Goal: Task Accomplishment & Management: Use online tool/utility

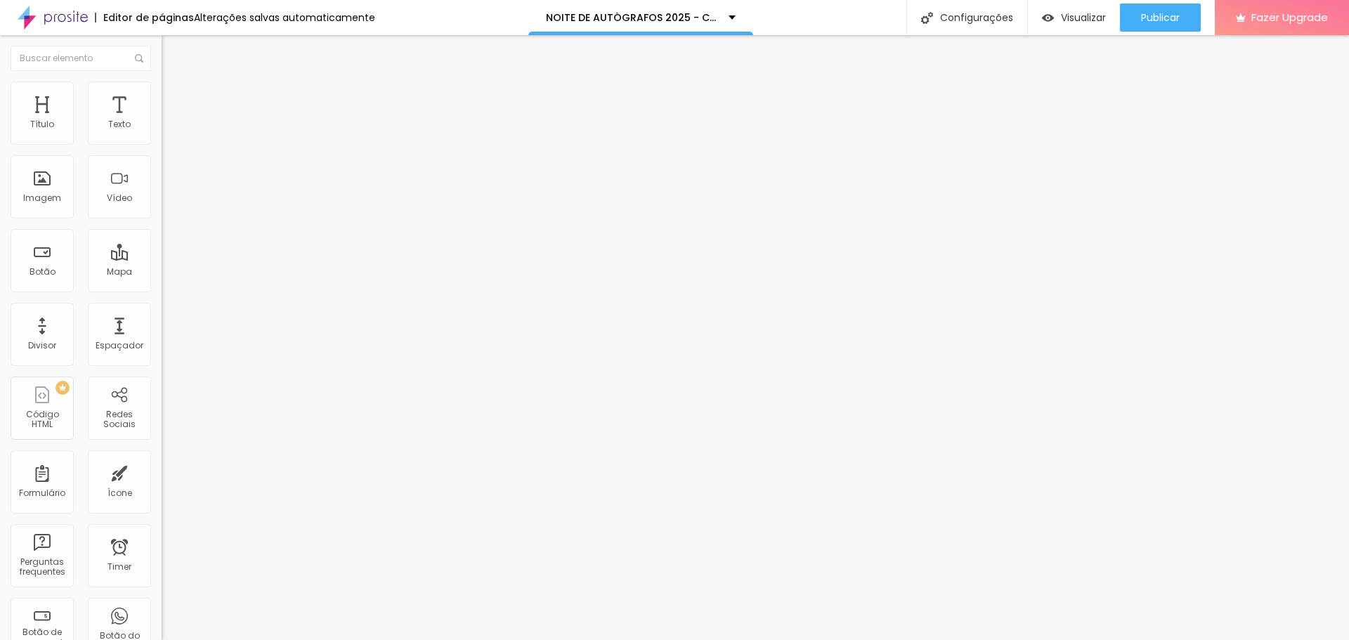
click at [172, 48] on div "Editar Texto" at bounding box center [212, 51] width 80 height 11
click at [174, 102] on span "Avançado" at bounding box center [197, 105] width 46 height 12
click at [174, 99] on span "Avançado" at bounding box center [197, 105] width 46 height 12
click at [162, 93] on li "Estilo" at bounding box center [243, 88] width 162 height 14
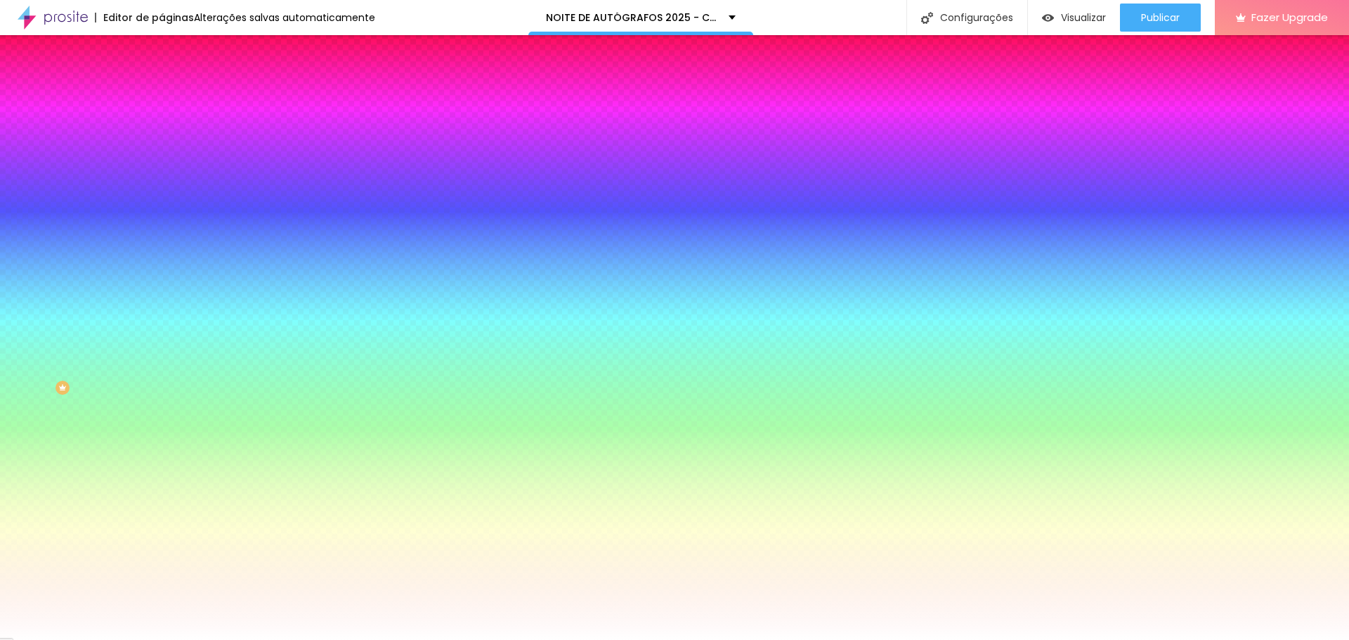
click at [162, 129] on span "Trocar imagem" at bounding box center [200, 123] width 77 height 12
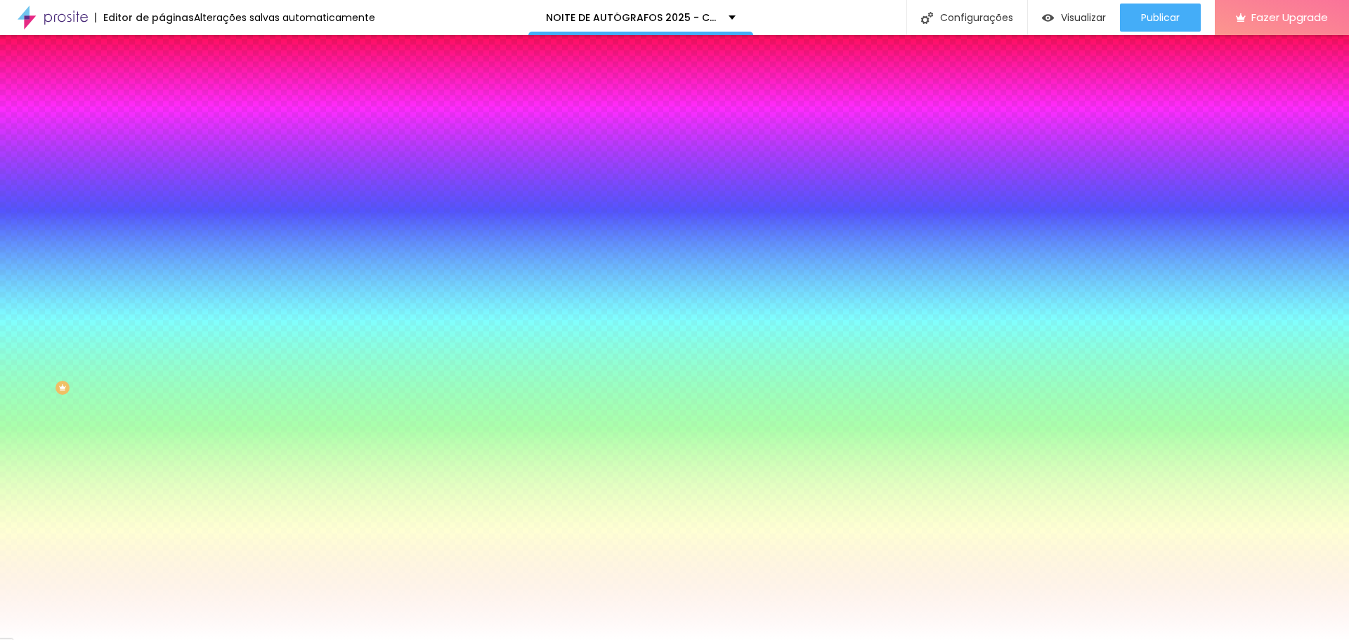
drag, startPoint x: 159, startPoint y: 197, endPoint x: 459, endPoint y: 229, distance: 301.7
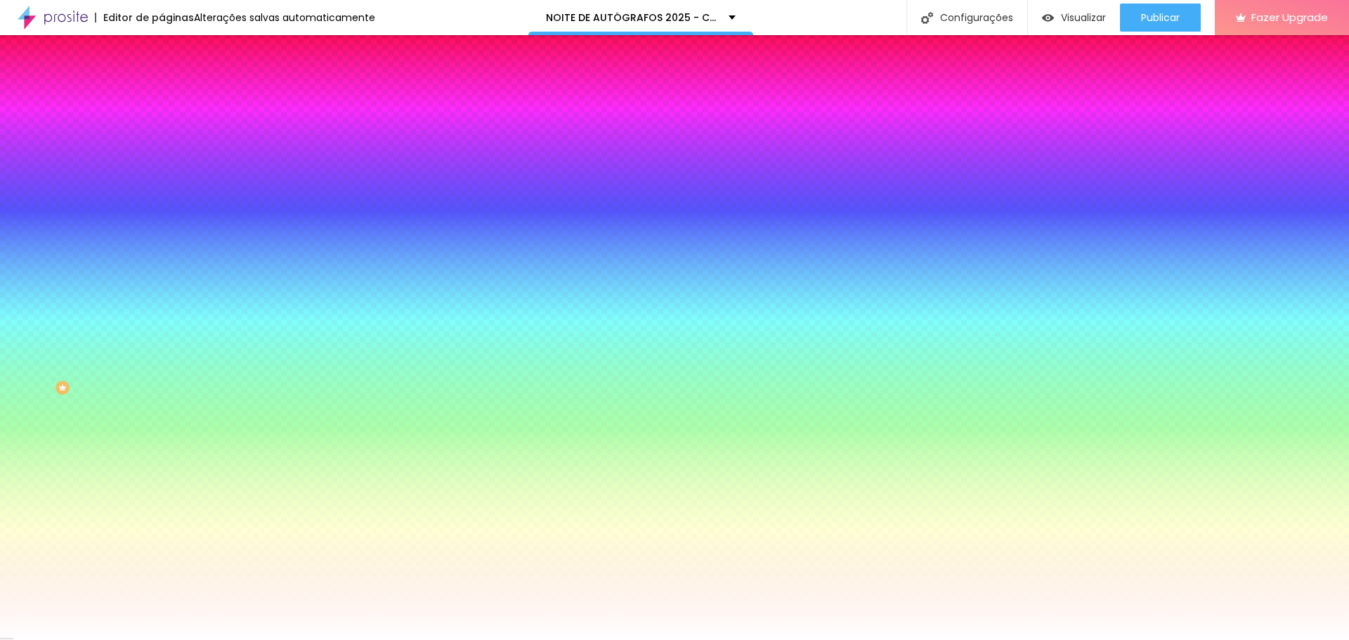
drag, startPoint x: 812, startPoint y: 370, endPoint x: 726, endPoint y: 343, distance: 90.0
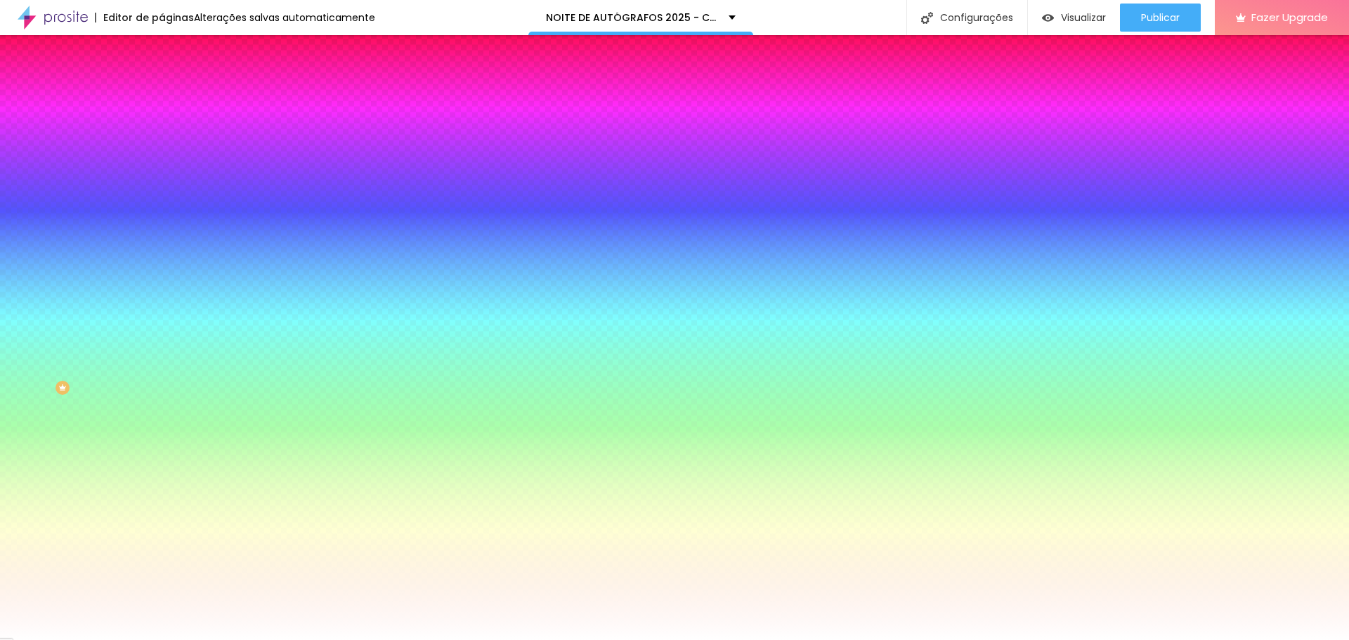
drag, startPoint x: 799, startPoint y: 365, endPoint x: 966, endPoint y: 347, distance: 167.5
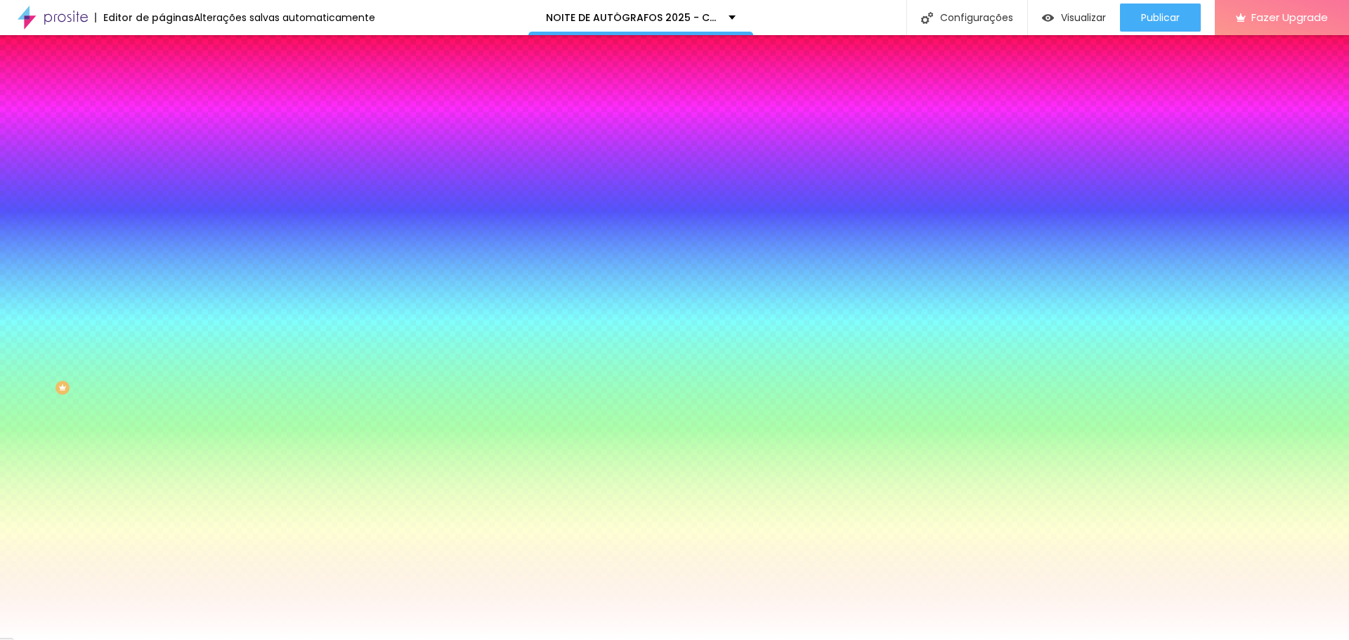
drag, startPoint x: 922, startPoint y: 210, endPoint x: 961, endPoint y: 221, distance: 40.7
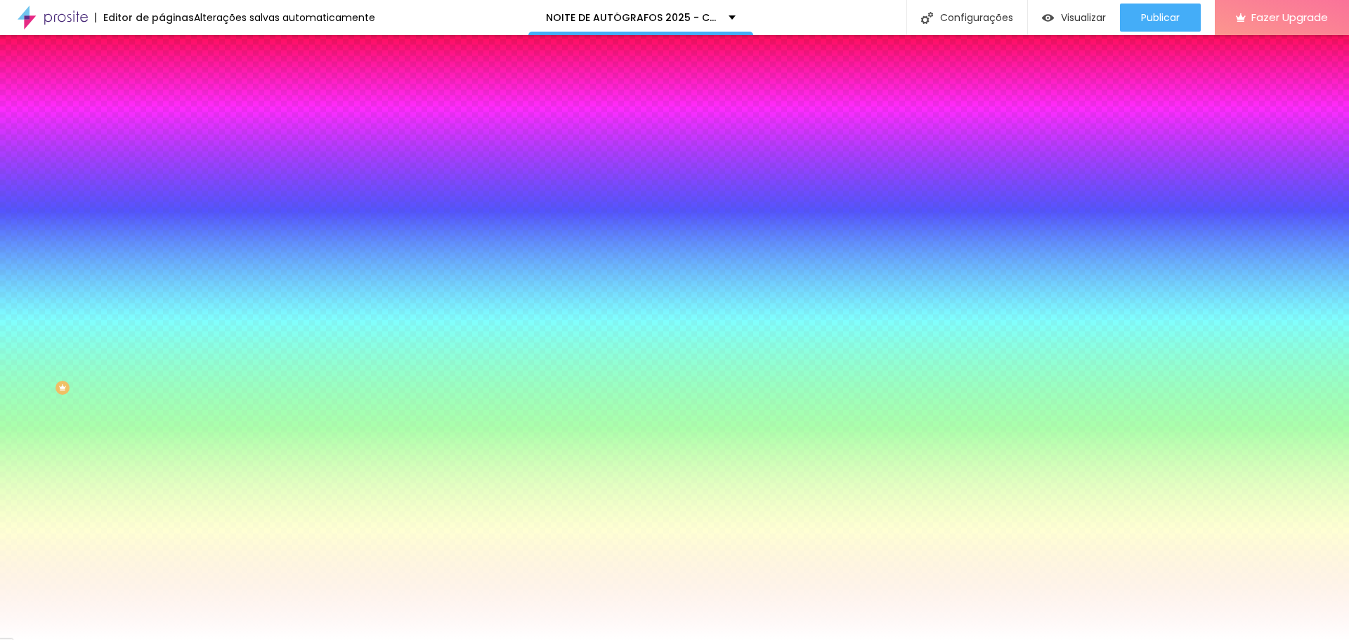
drag, startPoint x: 537, startPoint y: 181, endPoint x: 627, endPoint y: 195, distance: 91.1
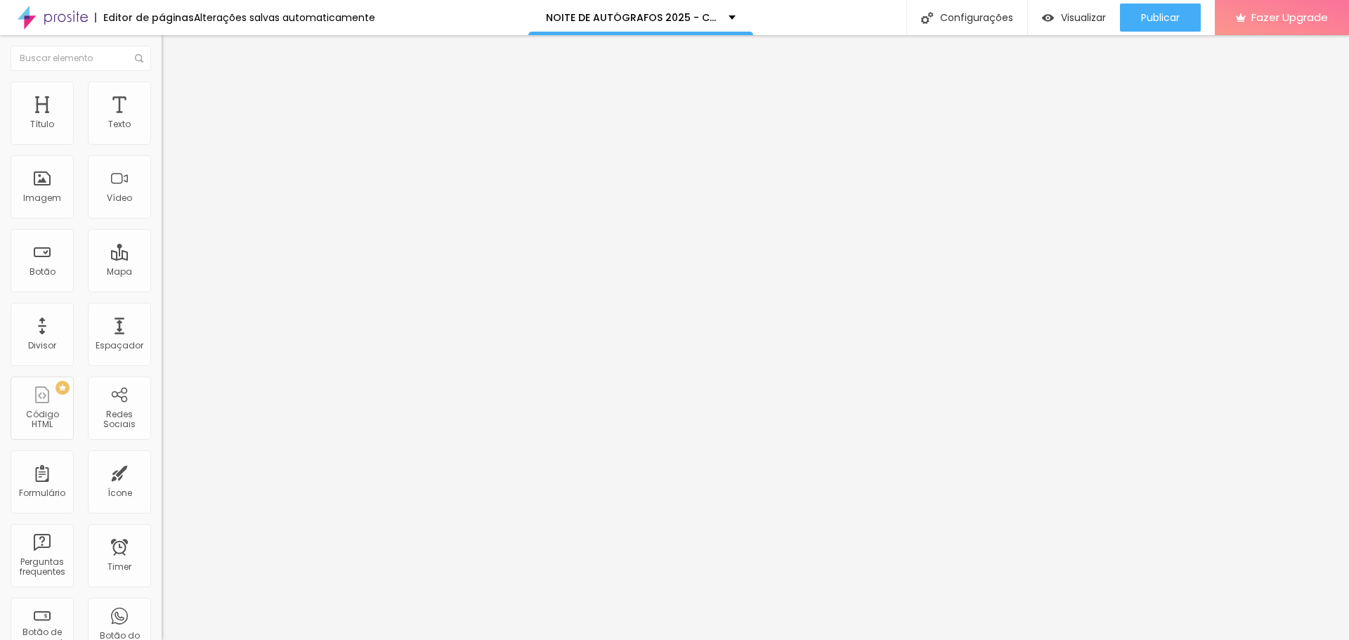
click at [172, 48] on div "Editar Coluna" at bounding box center [215, 51] width 87 height 11
click at [174, 99] on span "Avançado" at bounding box center [197, 105] width 46 height 12
click at [174, 104] on span "Avançado" at bounding box center [197, 105] width 46 height 12
click at [174, 97] on span "Estilo" at bounding box center [185, 91] width 22 height 12
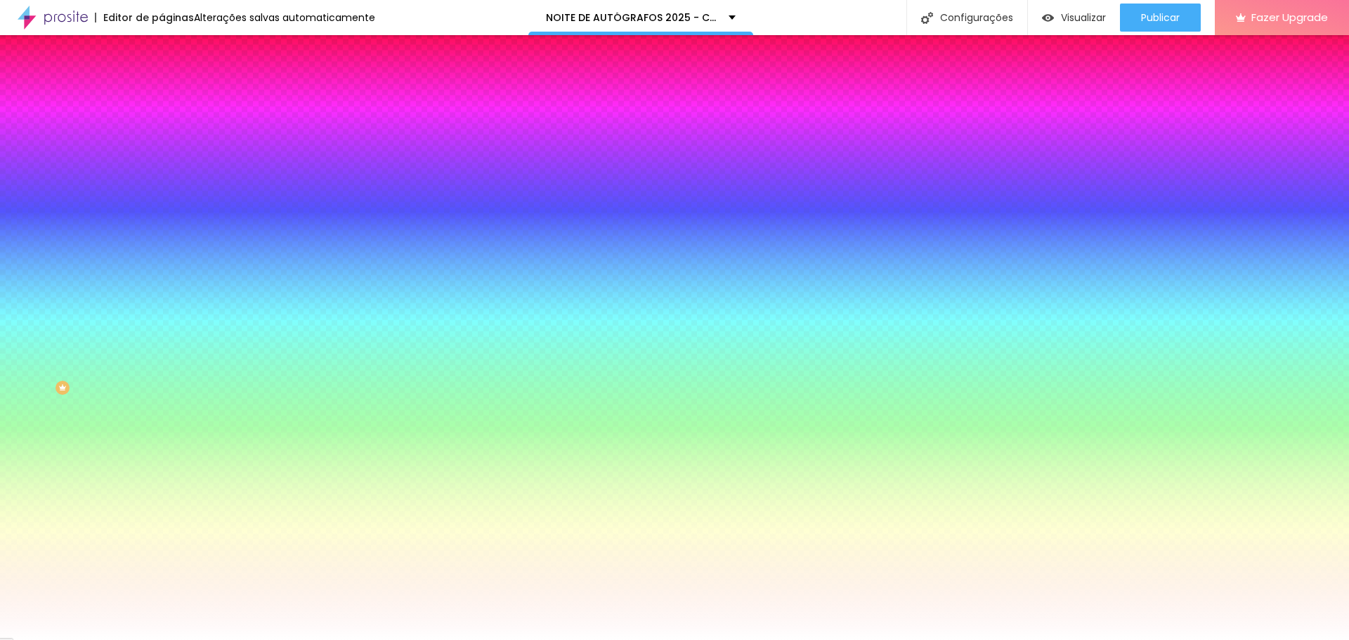
click at [238, 126] on img at bounding box center [242, 122] width 8 height 8
paste input "24395A"
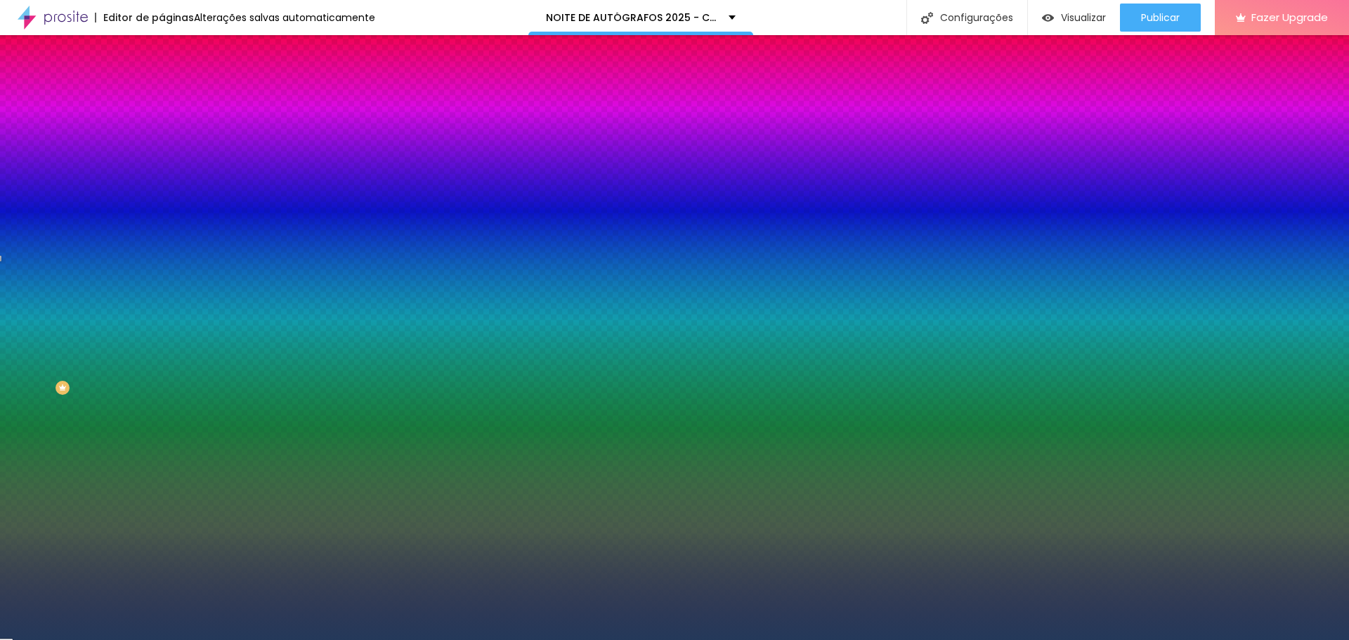
type input "#24395A"
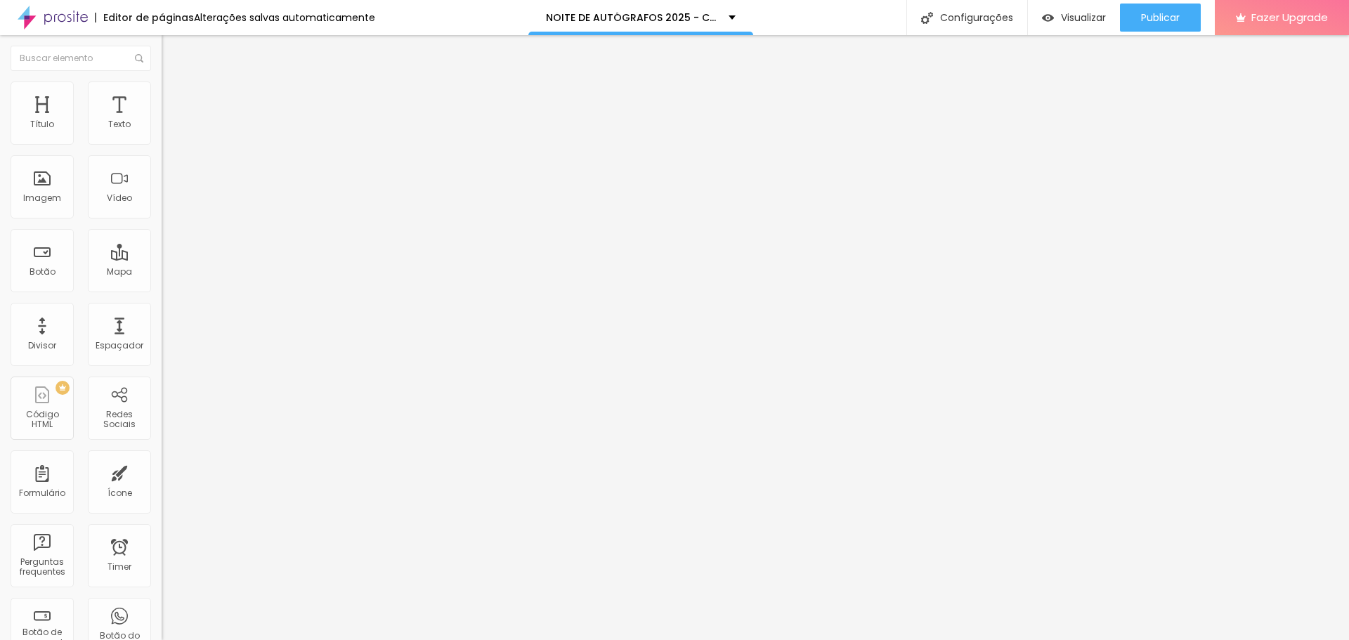
click at [162, 96] on ul "Conteúdo Estilo Avançado" at bounding box center [243, 88] width 162 height 42
click at [162, 96] on li "Estilo" at bounding box center [243, 88] width 162 height 14
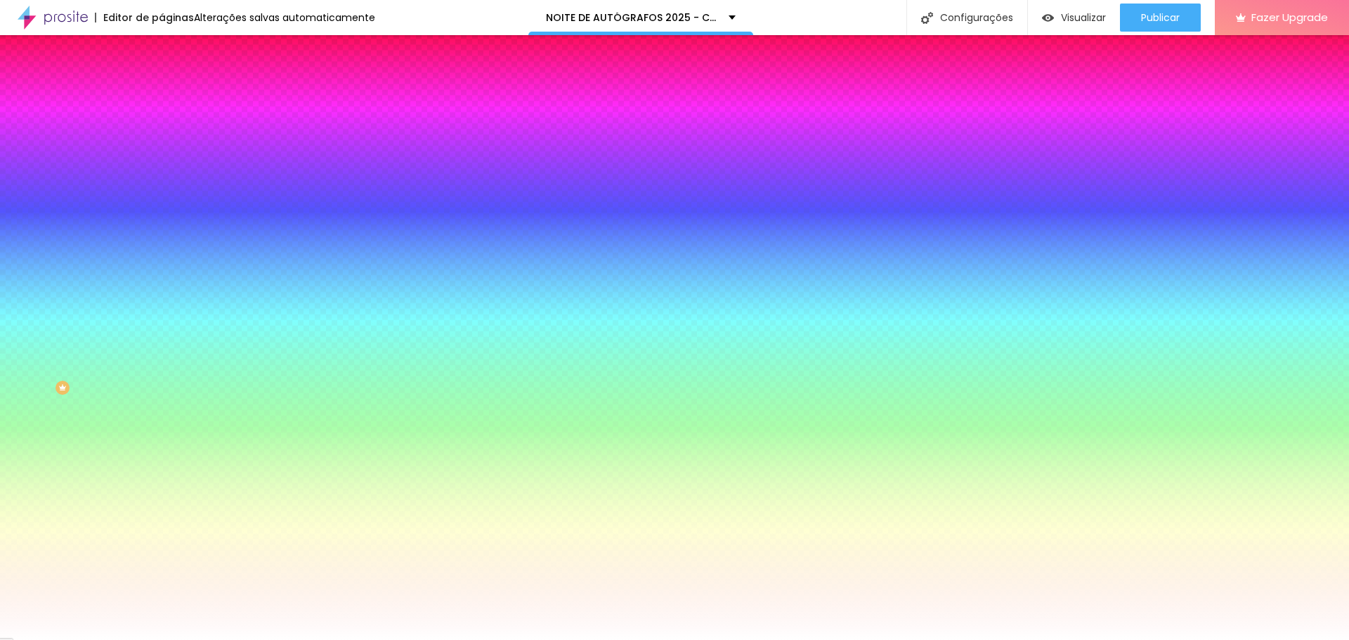
click at [238, 126] on img at bounding box center [242, 122] width 8 height 8
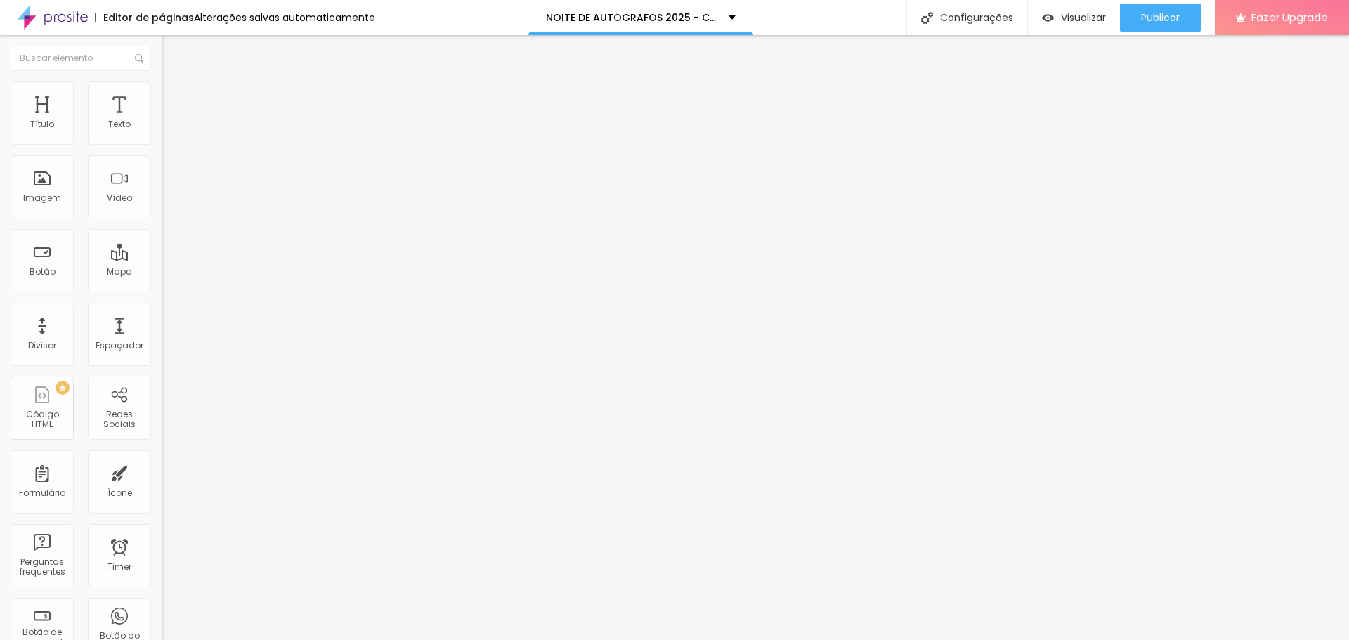
click at [162, 135] on button "button" at bounding box center [172, 127] width 20 height 15
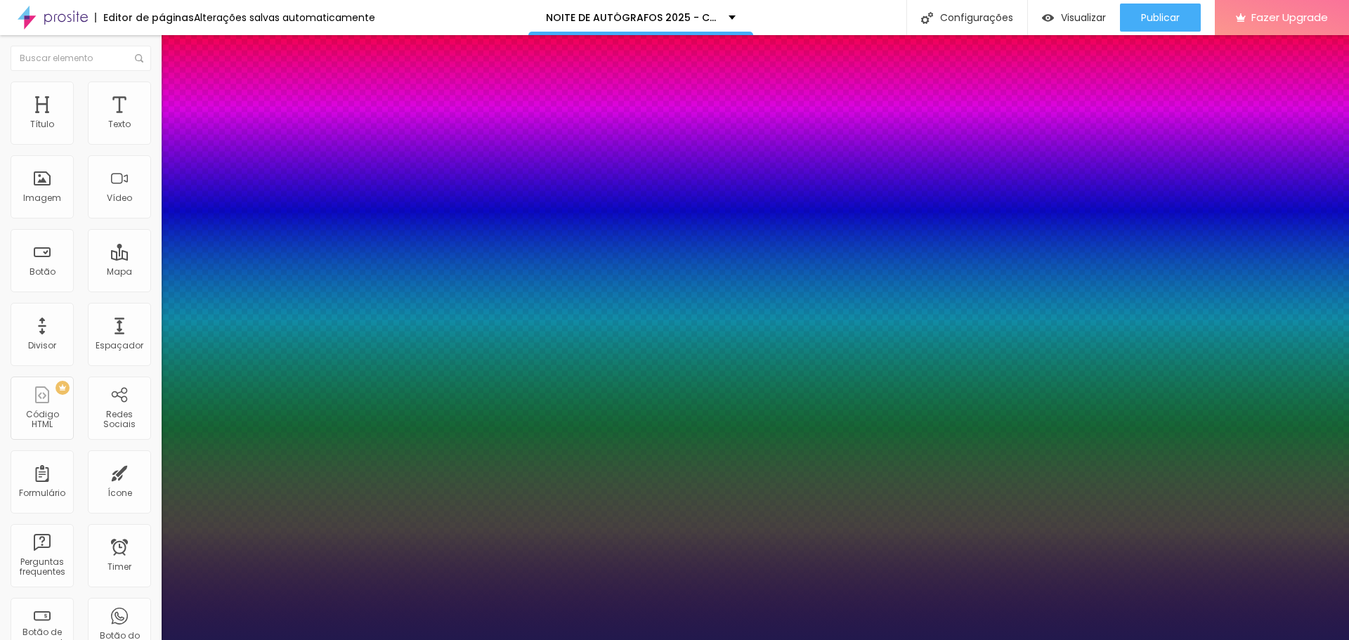
type input "1"
drag, startPoint x: 284, startPoint y: 367, endPoint x: 344, endPoint y: 369, distance: 59.7
click at [344, 369] on body "Editor de páginas Alterações salvas automaticamente NOITE DE AUTÓGRAFOS 2025 - …" at bounding box center [674, 320] width 1349 height 640
paste input "EA"
drag, startPoint x: 313, startPoint y: 360, endPoint x: 275, endPoint y: 370, distance: 39.9
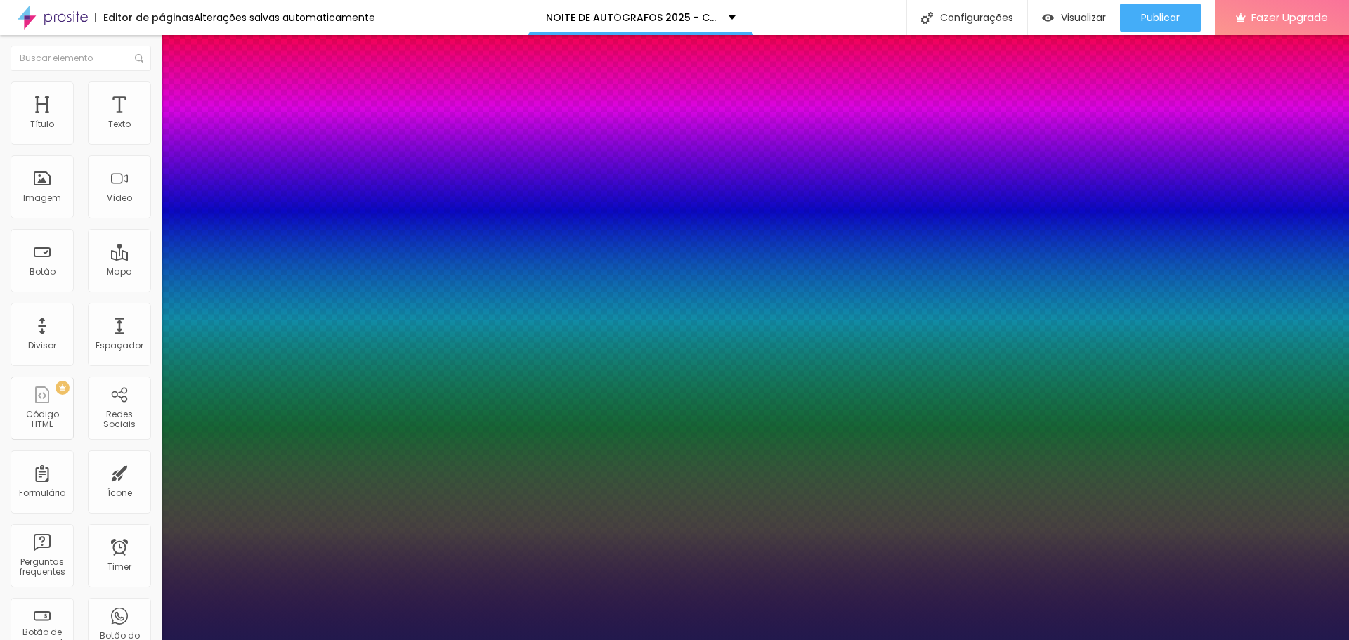
type input "#"
click at [268, 639] on div at bounding box center [674, 640] width 1349 height 0
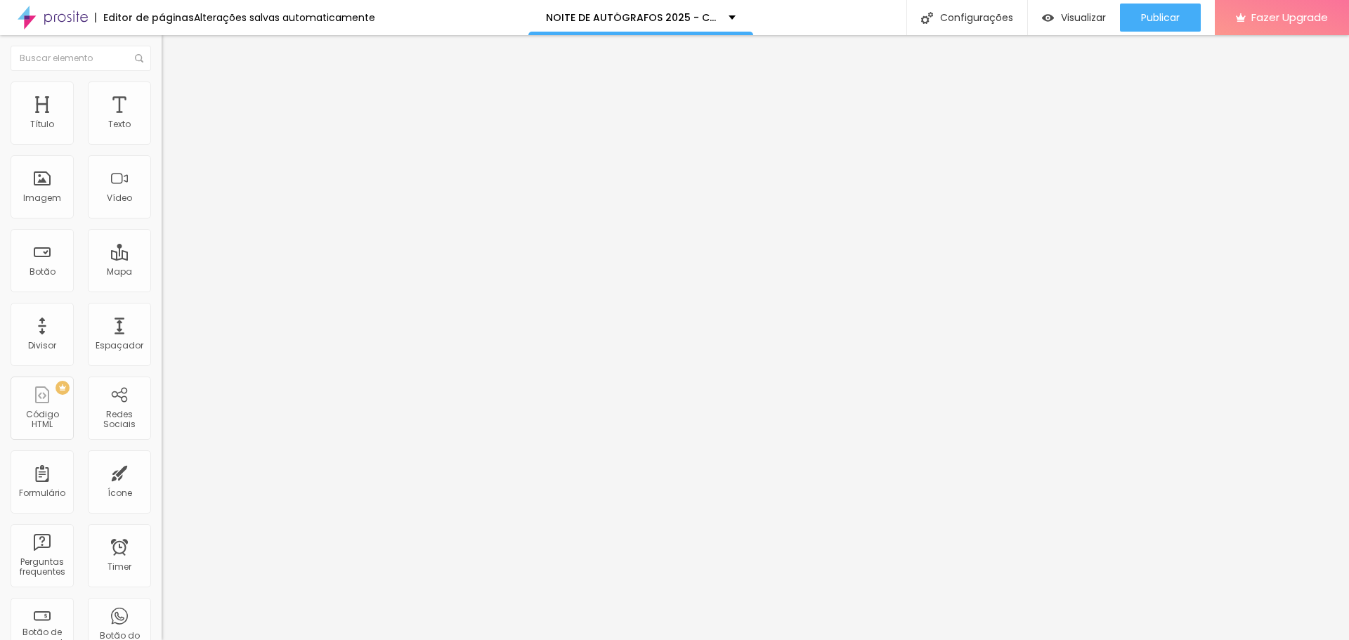
click at [162, 135] on button "button" at bounding box center [172, 127] width 20 height 15
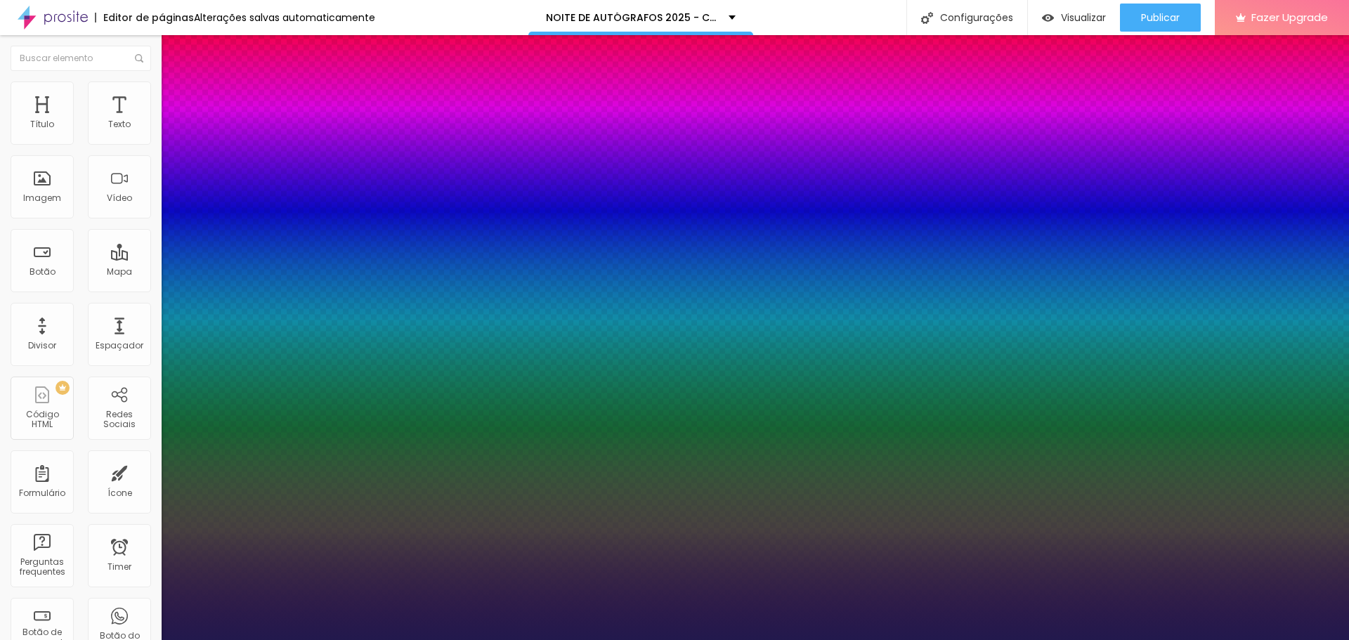
type input "1"
click at [994, 639] on div at bounding box center [674, 640] width 1349 height 0
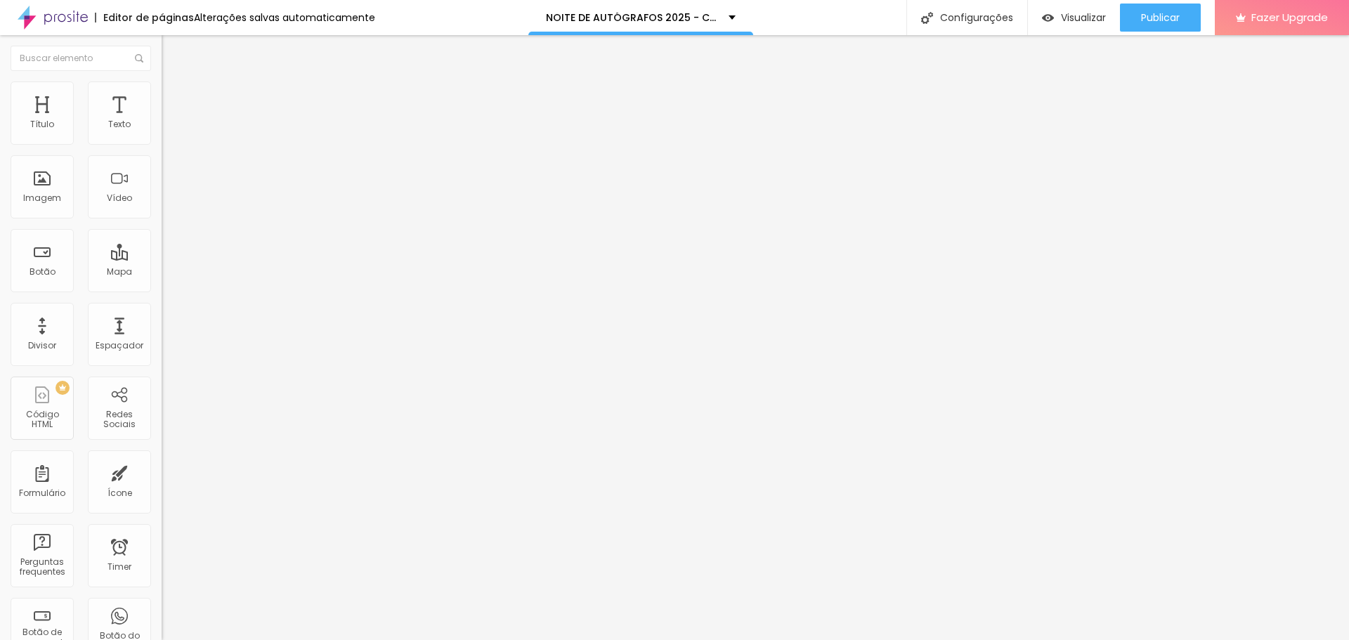
click at [174, 96] on span "Estilo" at bounding box center [185, 91] width 22 height 12
click at [174, 97] on span "Estilo" at bounding box center [185, 91] width 22 height 12
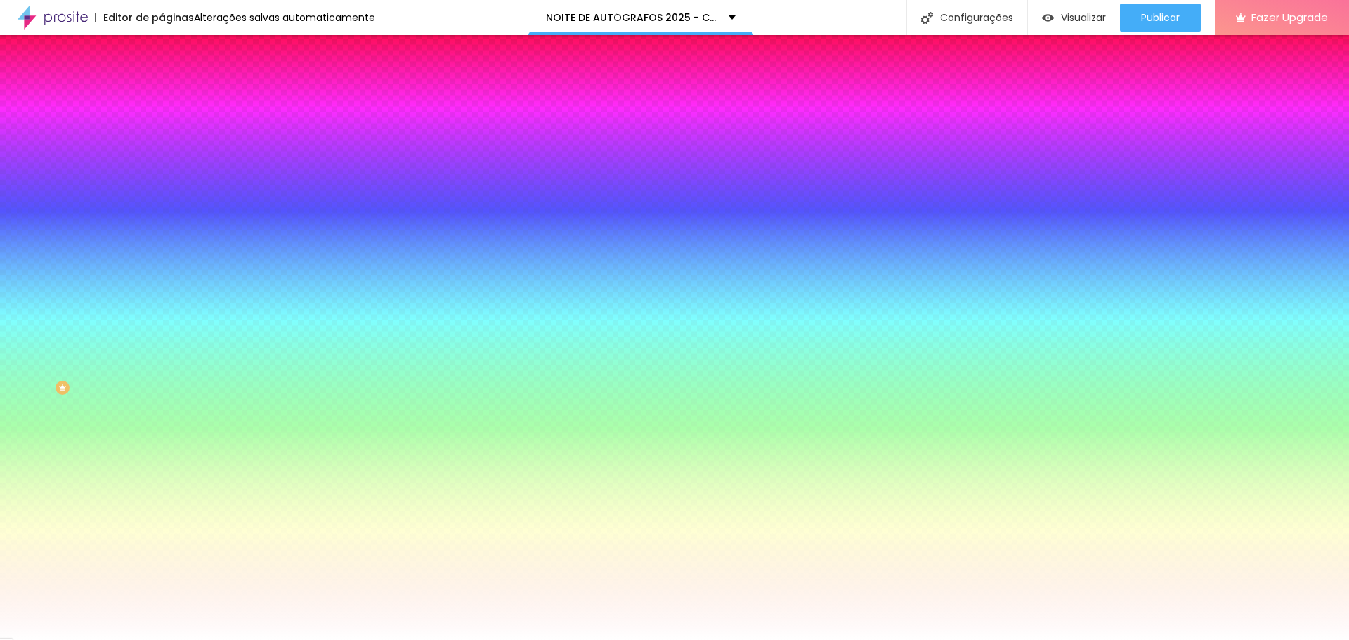
scroll to position [1, 0]
paste input "24395A"
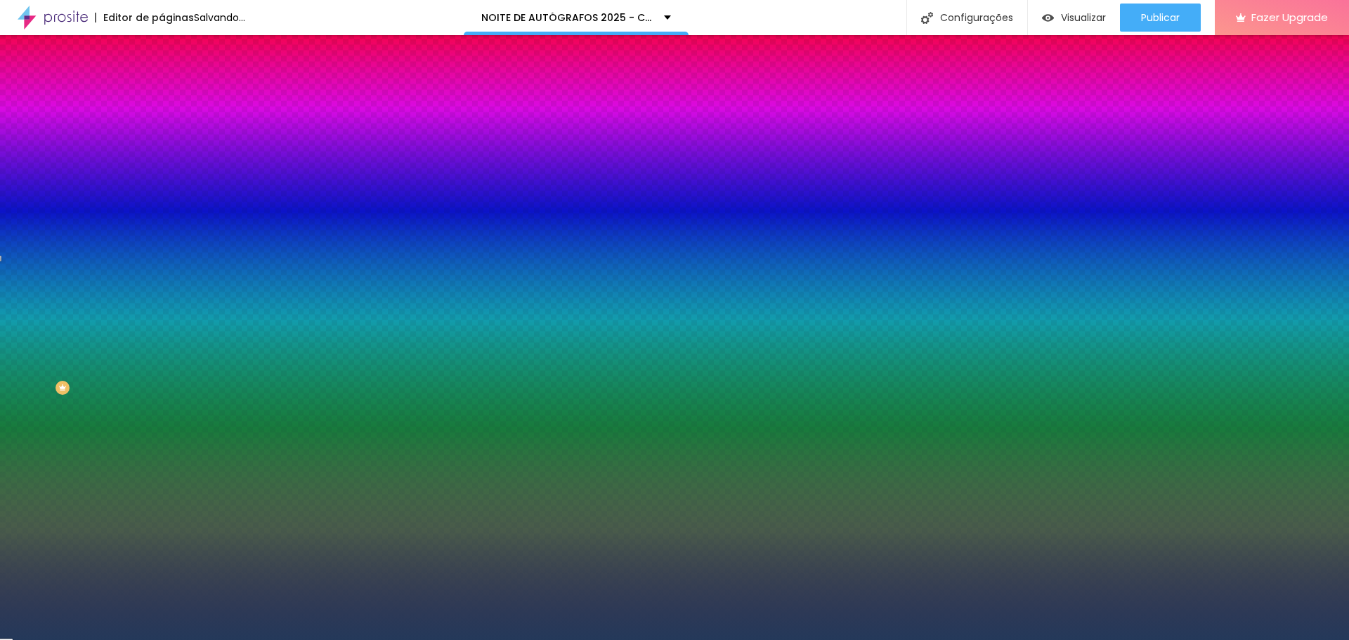
type input "#24395A"
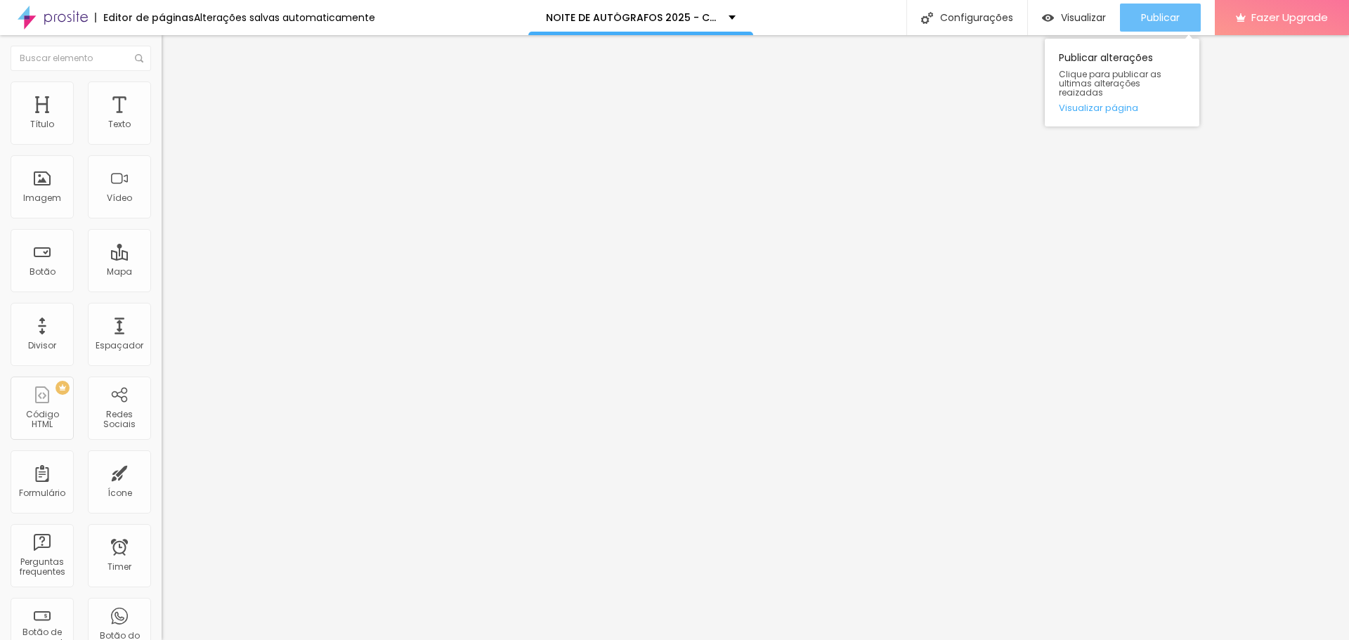
click at [1176, 21] on span "Publicar" at bounding box center [1160, 17] width 39 height 11
click at [1092, 15] on span "Visualizar" at bounding box center [1083, 17] width 45 height 11
